Goal: Task Accomplishment & Management: Manage account settings

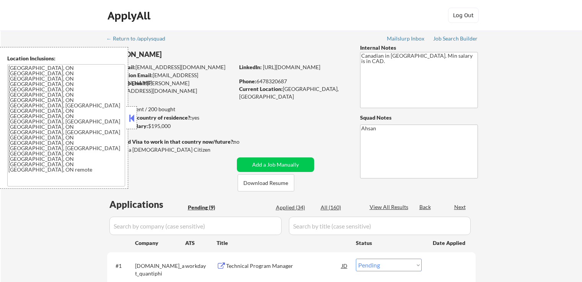
select select ""pending""
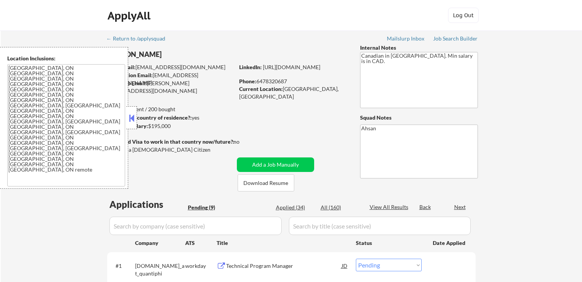
select select ""pending""
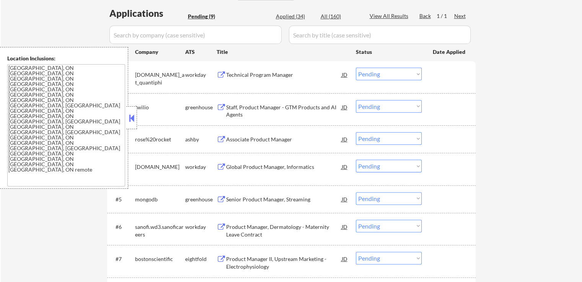
scroll to position [306, 0]
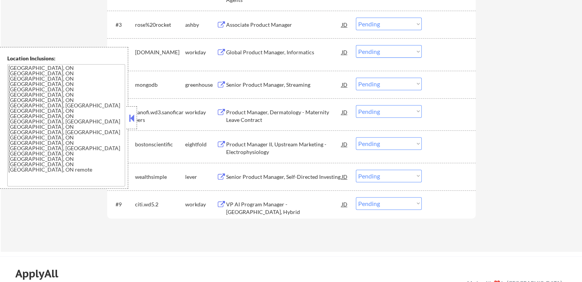
click at [133, 120] on button at bounding box center [131, 117] width 8 height 11
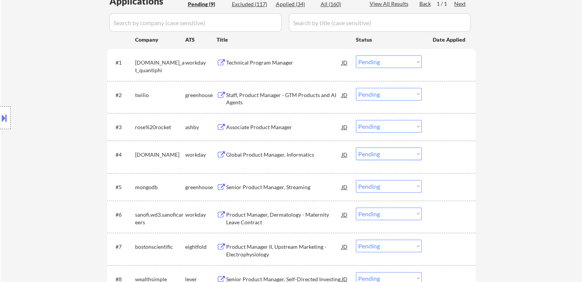
scroll to position [191, 0]
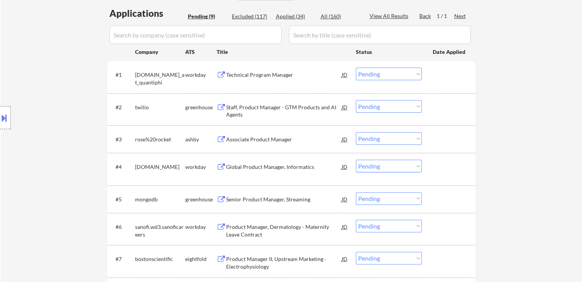
click at [230, 110] on div "Staff, Product Manager - GTM Products and AI Agents" at bounding box center [284, 111] width 116 height 15
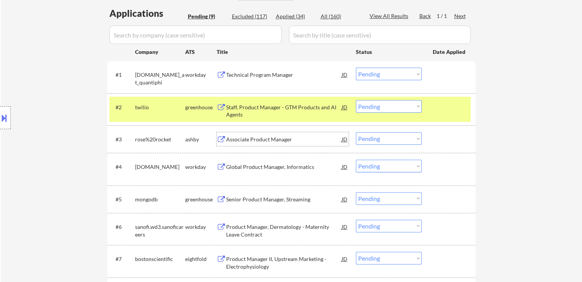
click at [239, 140] on div "Associate Product Manager" at bounding box center [284, 140] width 116 height 8
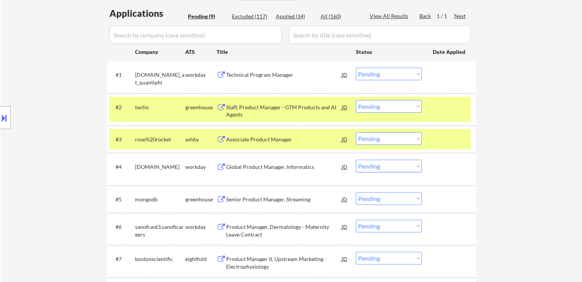
click at [3, 115] on button at bounding box center [4, 118] width 8 height 13
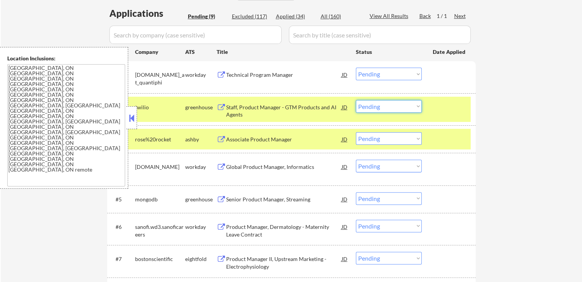
click at [392, 104] on select "Choose an option... Pending Applied Excluded (Questions) Excluded (Expired) Exc…" at bounding box center [389, 106] width 66 height 13
click at [356, 100] on select "Choose an option... Pending Applied Excluded (Questions) Excluded (Expired) Exc…" at bounding box center [389, 106] width 66 height 13
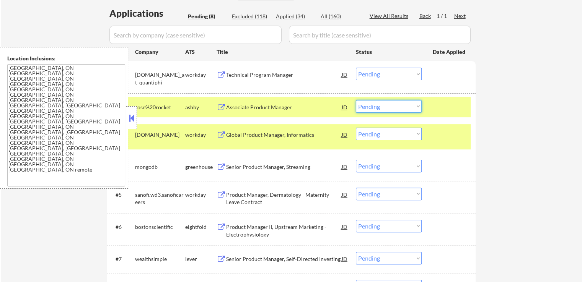
click at [391, 106] on select "Choose an option... Pending Applied Excluded (Questions) Excluded (Expired) Exc…" at bounding box center [389, 106] width 66 height 13
click at [356, 100] on select "Choose an option... Pending Applied Excluded (Questions) Excluded (Expired) Exc…" at bounding box center [389, 106] width 66 height 13
select select ""pending""
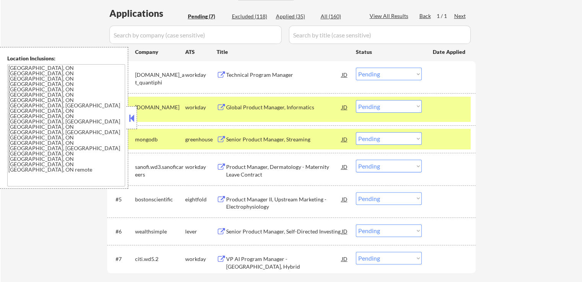
click at [254, 139] on div "Senior Product Manager, Streaming" at bounding box center [284, 140] width 116 height 8
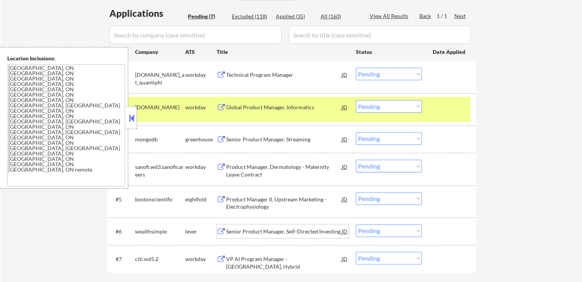
click at [240, 231] on div "Senior Product Manager, Self-Directed Investing" at bounding box center [284, 232] width 116 height 8
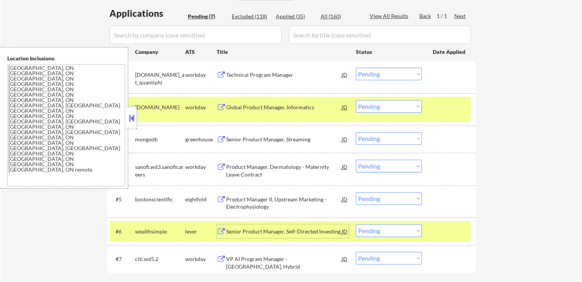
click at [388, 137] on select "Choose an option... Pending Applied Excluded (Questions) Excluded (Expired) Exc…" at bounding box center [389, 138] width 66 height 13
click at [356, 132] on select "Choose an option... Pending Applied Excluded (Questions) Excluded (Expired) Exc…" at bounding box center [389, 138] width 66 height 13
select select ""pending""
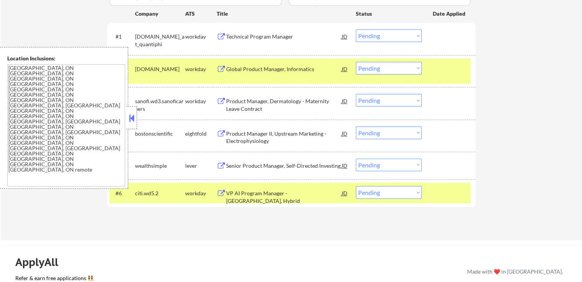
scroll to position [306, 0]
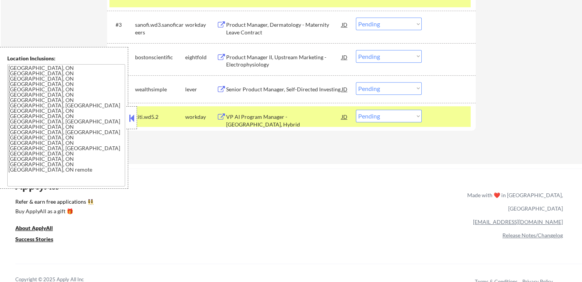
click at [377, 84] on select "Choose an option... Pending Applied Excluded (Questions) Excluded (Expired) Exc…" at bounding box center [389, 88] width 66 height 13
click at [356, 82] on select "Choose an option... Pending Applied Excluded (Questions) Excluded (Expired) Exc…" at bounding box center [389, 88] width 66 height 13
select select ""pending""
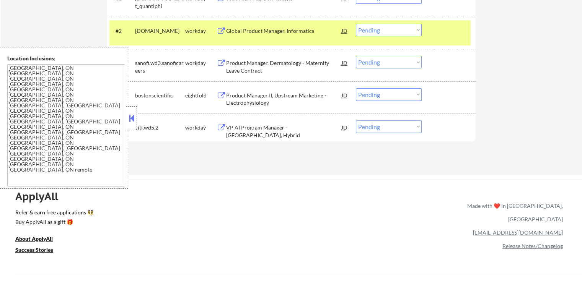
scroll to position [230, 0]
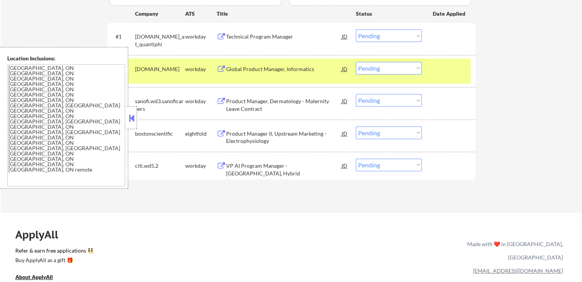
click at [242, 104] on div "Product Manager, Dermatology - Maternity Leave Contract" at bounding box center [284, 105] width 116 height 15
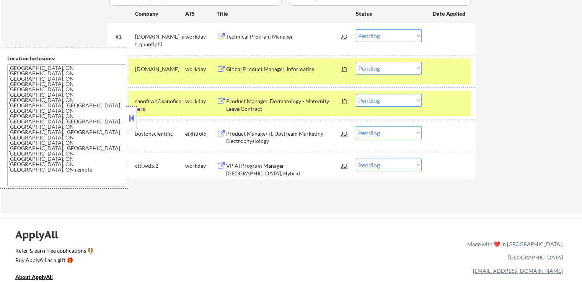
click at [248, 67] on div "Global Product Manager, Informatics" at bounding box center [284, 69] width 116 height 8
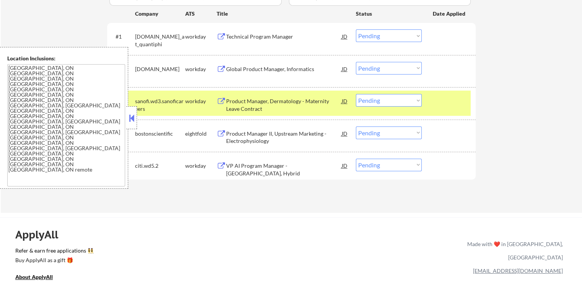
click at [244, 33] on div "Technical Program Manager" at bounding box center [284, 37] width 116 height 8
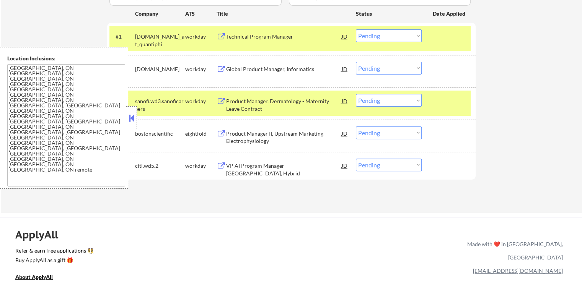
click at [434, 98] on div at bounding box center [450, 101] width 34 height 14
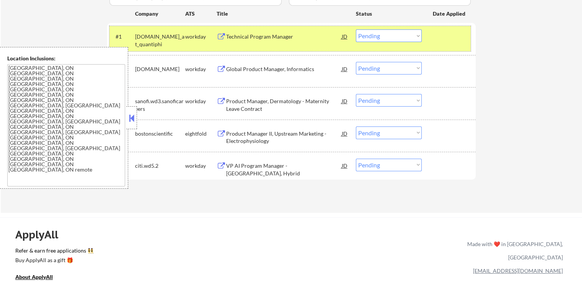
click at [441, 34] on div at bounding box center [450, 36] width 34 height 14
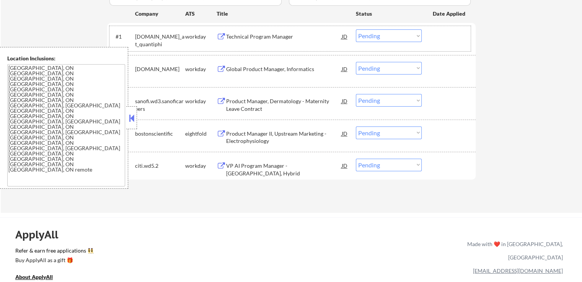
click at [396, 66] on select "Choose an option... Pending Applied Excluded (Questions) Excluded (Expired) Exc…" at bounding box center [389, 68] width 66 height 13
click at [356, 62] on select "Choose an option... Pending Applied Excluded (Questions) Excluded (Expired) Exc…" at bounding box center [389, 68] width 66 height 13
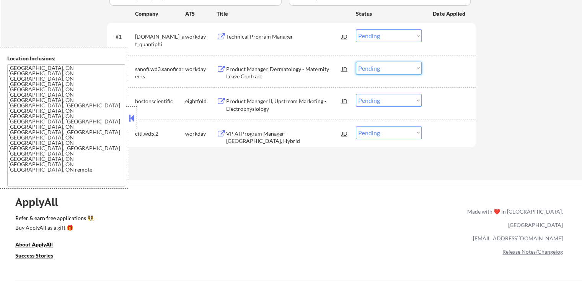
drag, startPoint x: 381, startPoint y: 66, endPoint x: 383, endPoint y: 72, distance: 6.3
click at [381, 66] on select "Choose an option... Pending Applied Excluded (Questions) Excluded (Expired) Exc…" at bounding box center [389, 68] width 66 height 13
click at [356, 62] on select "Choose an option... Pending Applied Excluded (Questions) Excluded (Expired) Exc…" at bounding box center [389, 68] width 66 height 13
select select ""pending""
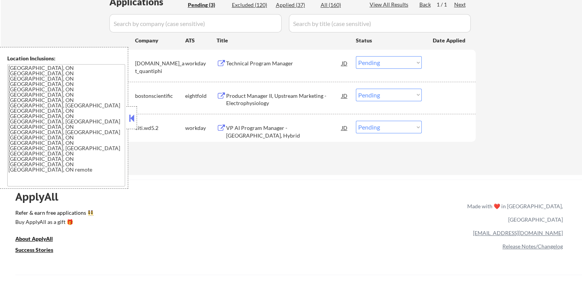
scroll to position [191, 0]
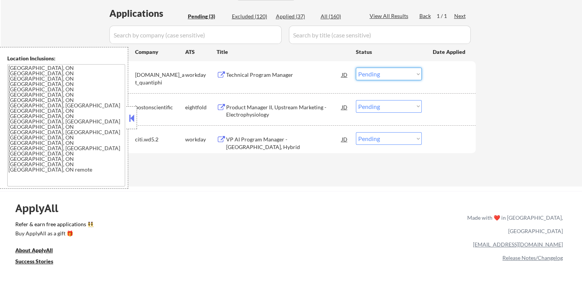
click at [380, 73] on select "Choose an option... Pending Applied Excluded (Questions) Excluded (Expired) Exc…" at bounding box center [389, 74] width 66 height 13
click at [356, 68] on select "Choose an option... Pending Applied Excluded (Questions) Excluded (Expired) Exc…" at bounding box center [389, 74] width 66 height 13
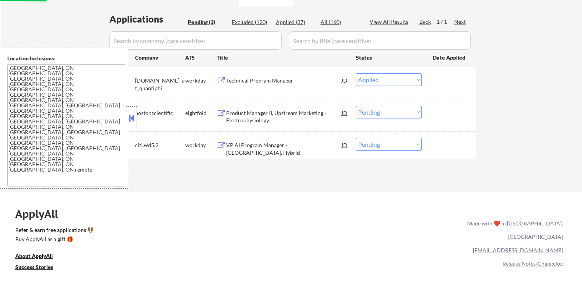
scroll to position [153, 0]
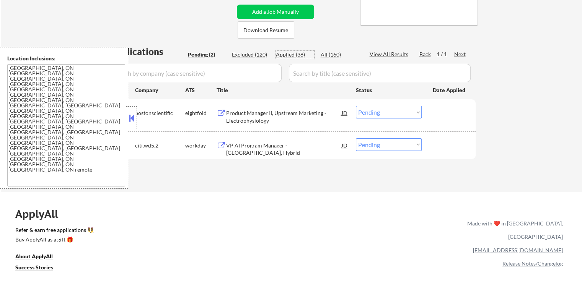
click at [300, 55] on div "Applied (38)" at bounding box center [295, 55] width 38 height 8
select select ""applied""
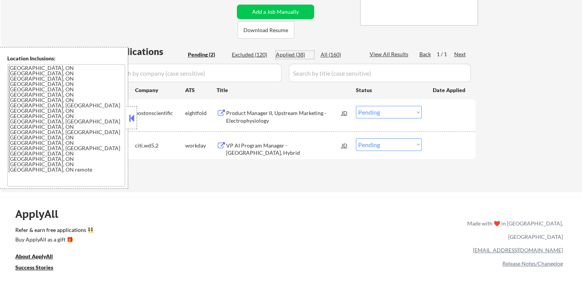
select select ""applied""
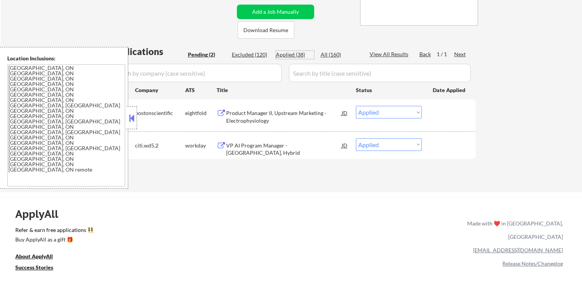
select select ""applied""
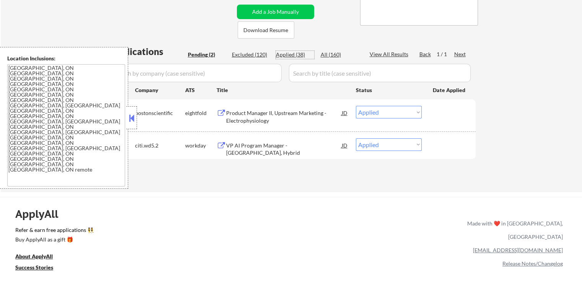
select select ""applied""
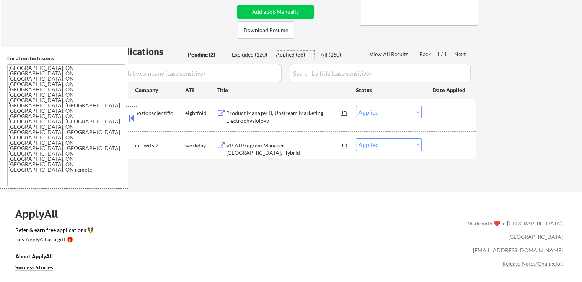
select select ""applied""
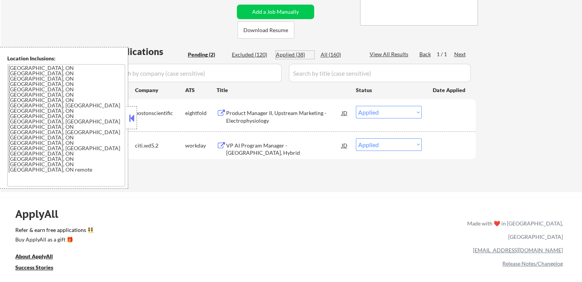
select select ""applied""
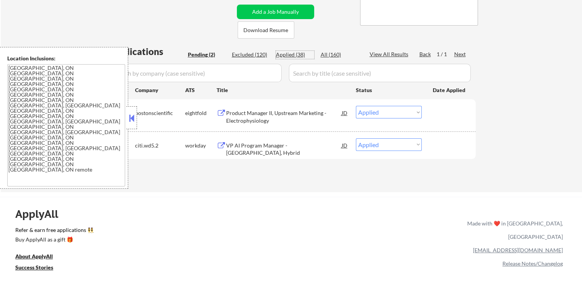
select select ""applied""
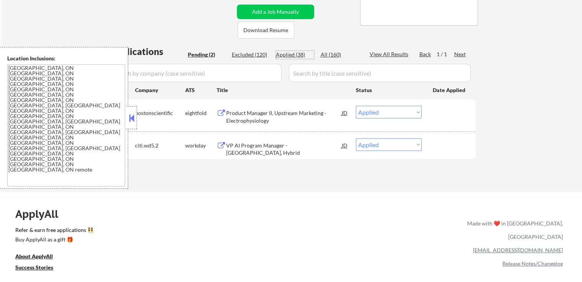
select select ""applied""
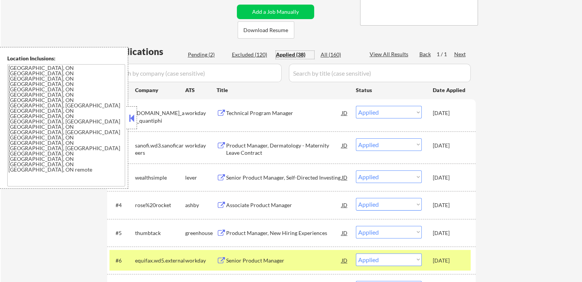
click at [210, 54] on div "Pending (2)" at bounding box center [207, 55] width 38 height 8
select select ""pending""
